Goal: Task Accomplishment & Management: Use online tool/utility

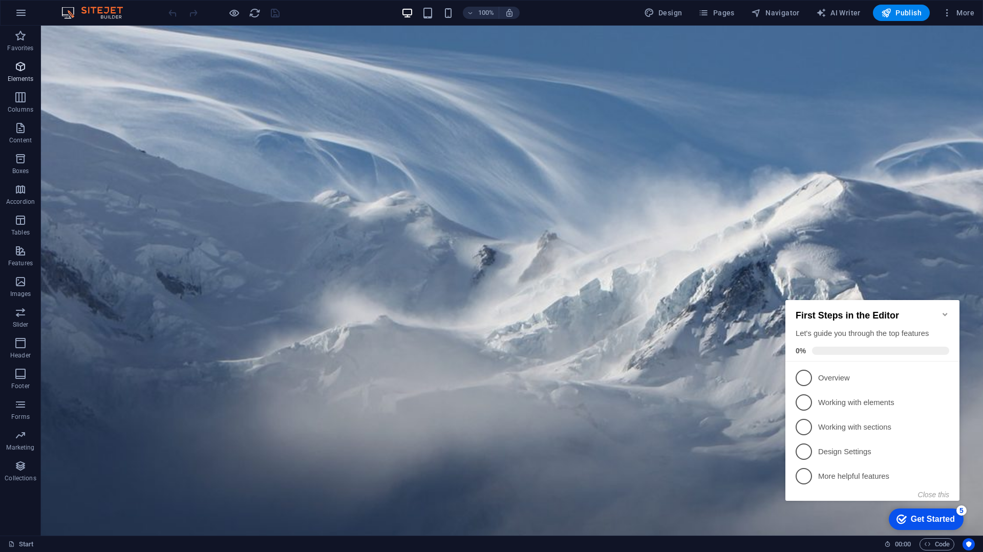
click at [24, 76] on p "Elements" at bounding box center [21, 79] width 26 height 8
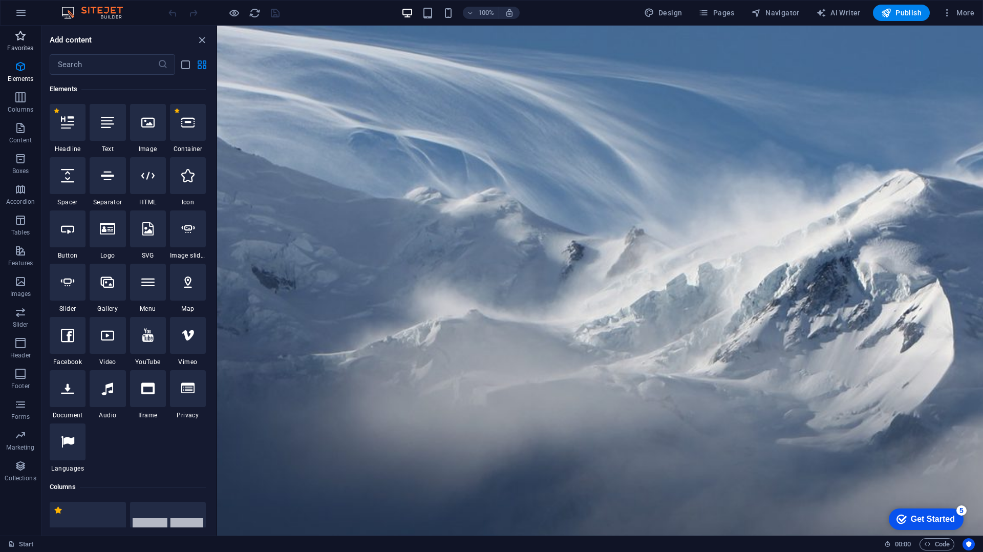
click at [24, 53] on span "Favorites" at bounding box center [20, 42] width 41 height 25
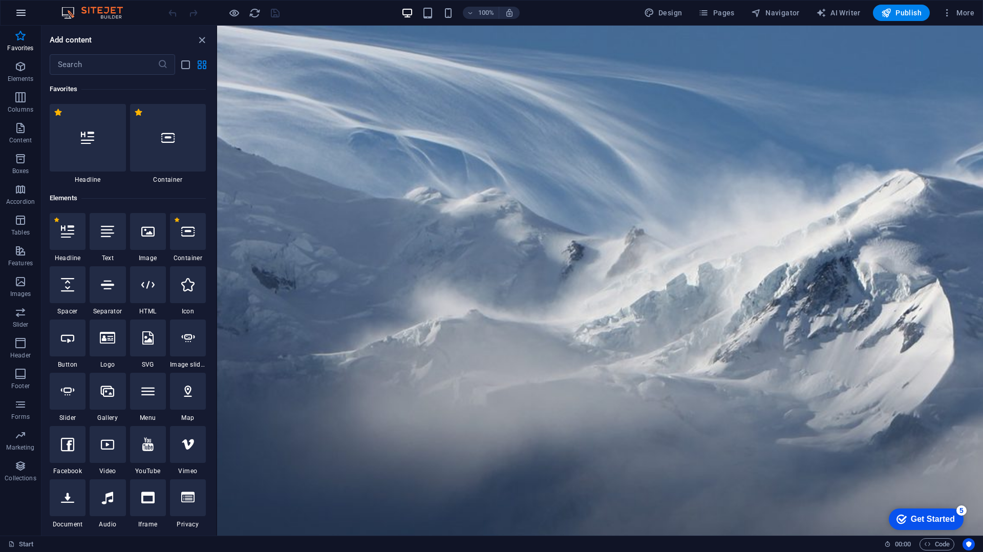
click at [20, 17] on icon "button" at bounding box center [21, 13] width 12 height 12
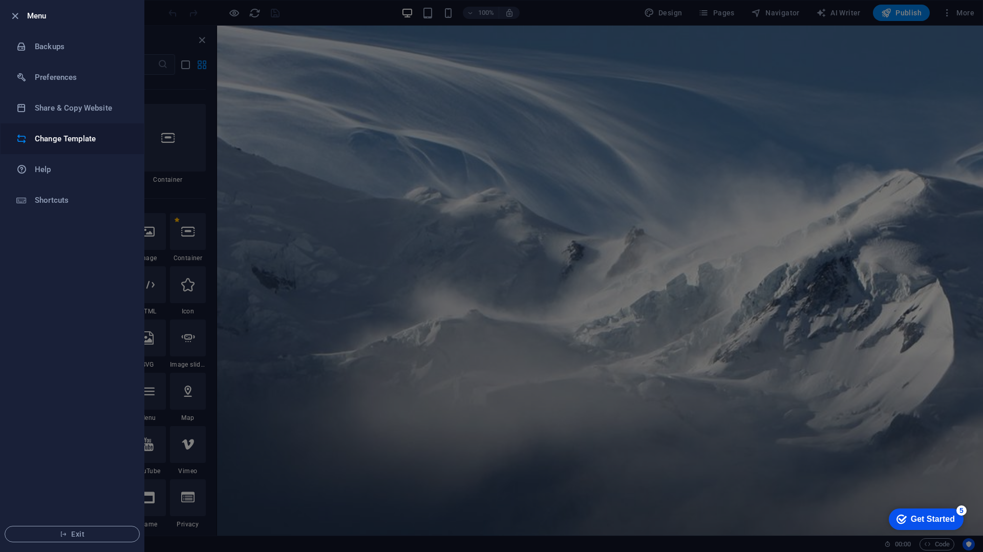
click at [57, 145] on li "Change Template" at bounding box center [72, 138] width 143 height 31
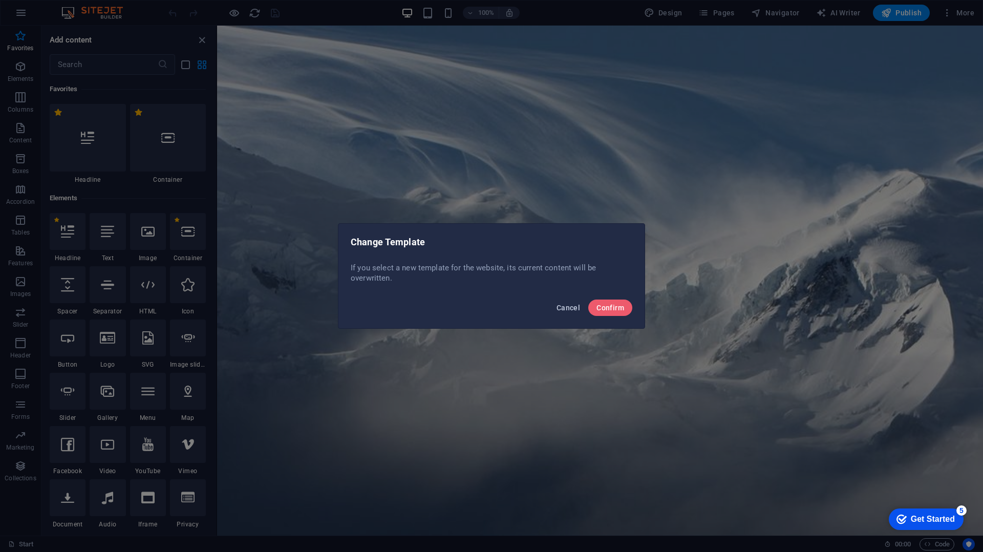
click at [571, 310] on span "Cancel" at bounding box center [569, 308] width 24 height 8
